Goal: Understand process/instructions: Learn how to perform a task or action

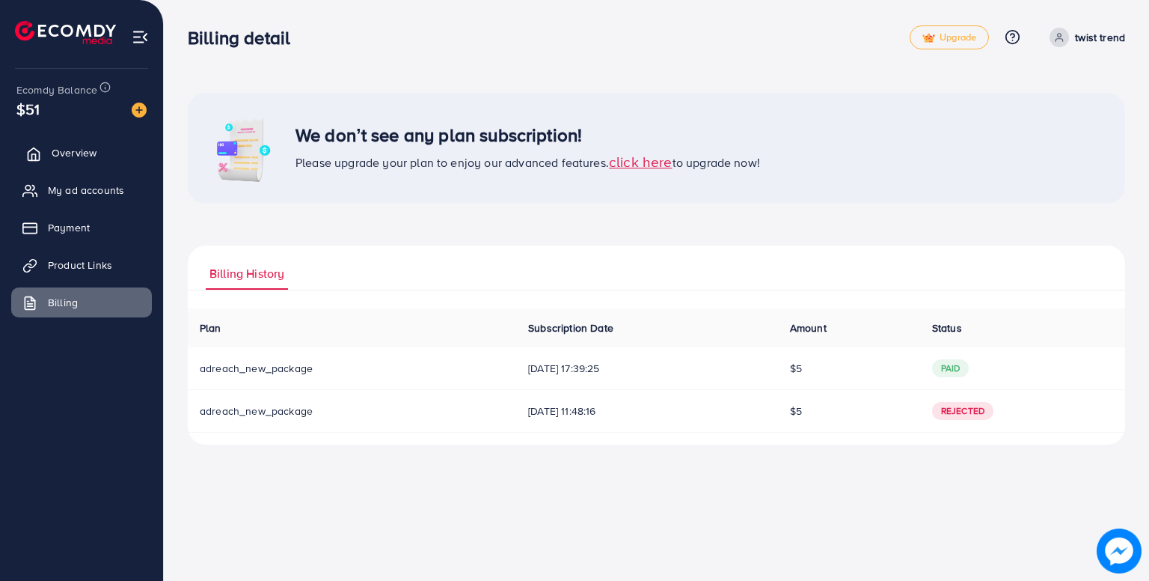
click at [144, 148] on link "Overview" at bounding box center [81, 153] width 141 height 30
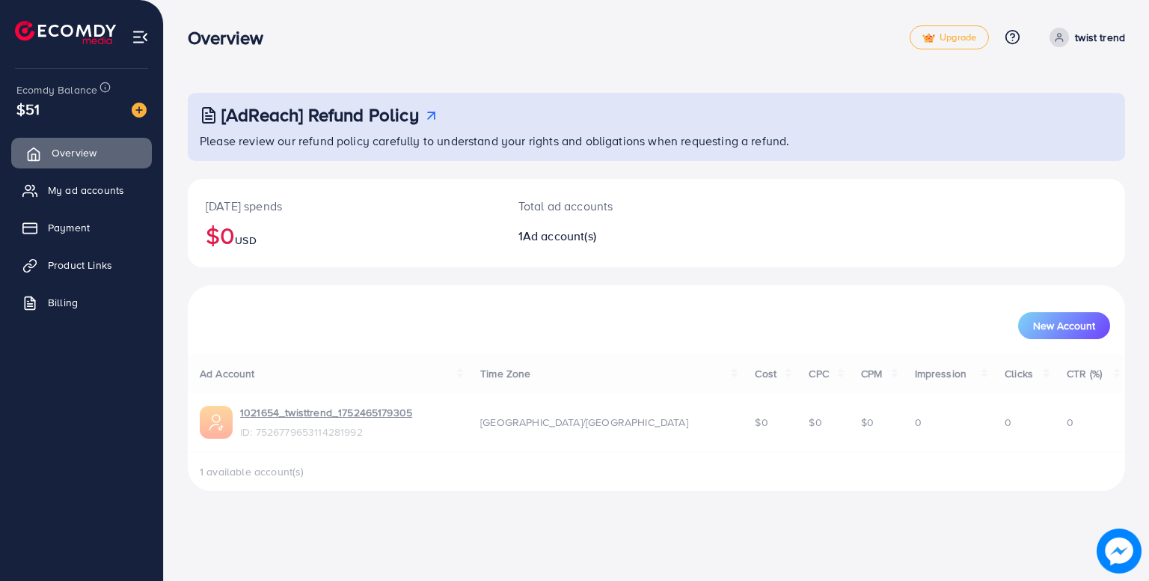
click at [144, 148] on link "Overview" at bounding box center [81, 153] width 141 height 30
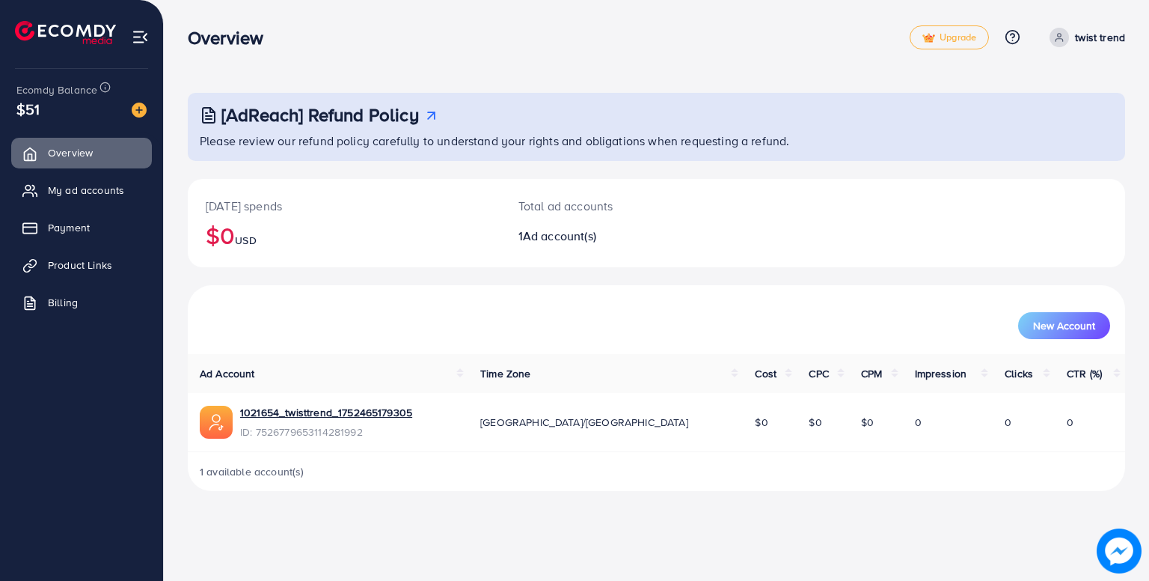
click at [551, 142] on p "Please review our refund policy carefully to understand your rights and obligat…" at bounding box center [658, 141] width 917 height 18
